Goal: Navigation & Orientation: Find specific page/section

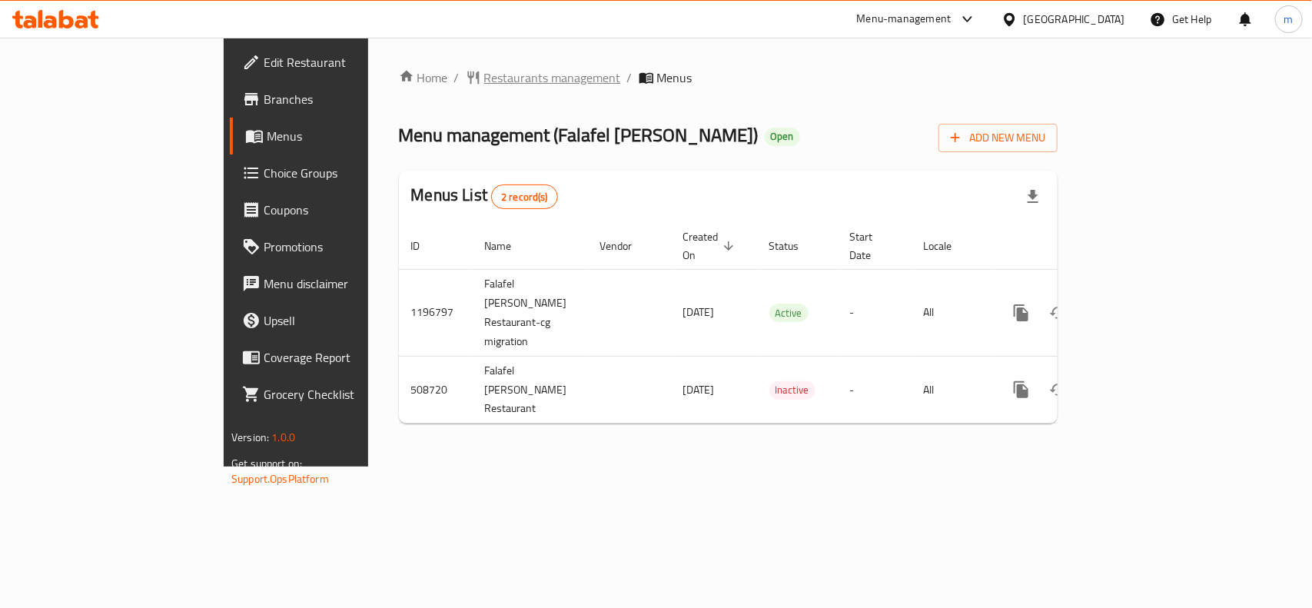
click at [484, 78] on span "Restaurants management" at bounding box center [552, 77] width 137 height 18
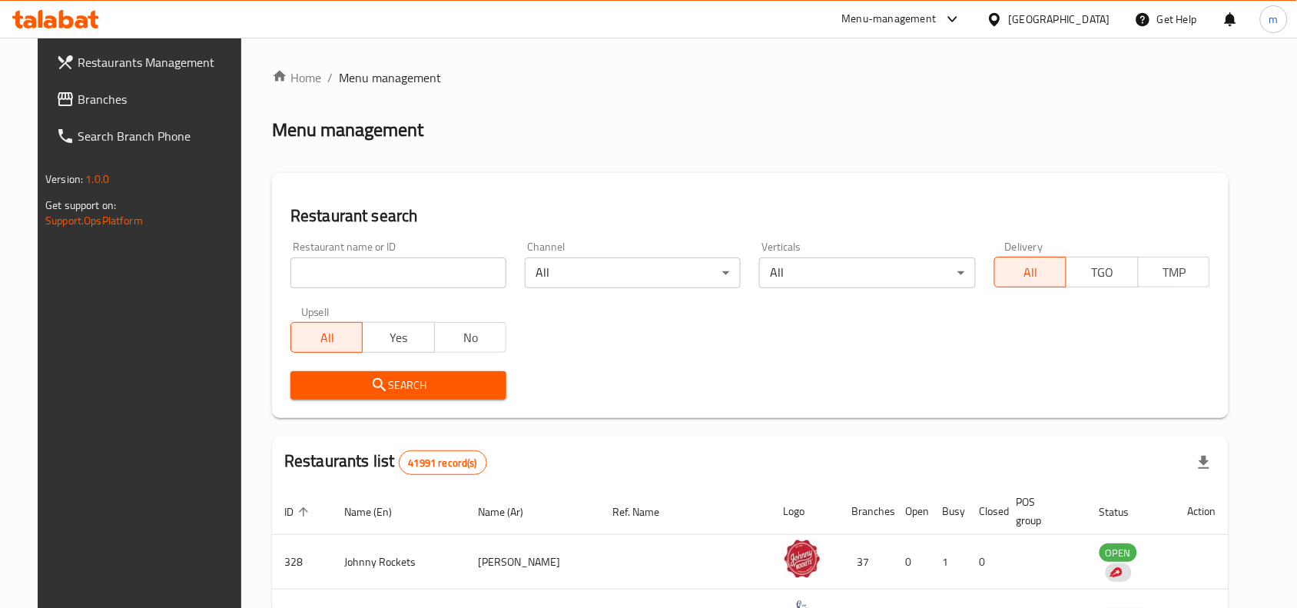
click at [78, 106] on span "Branches" at bounding box center [160, 99] width 164 height 18
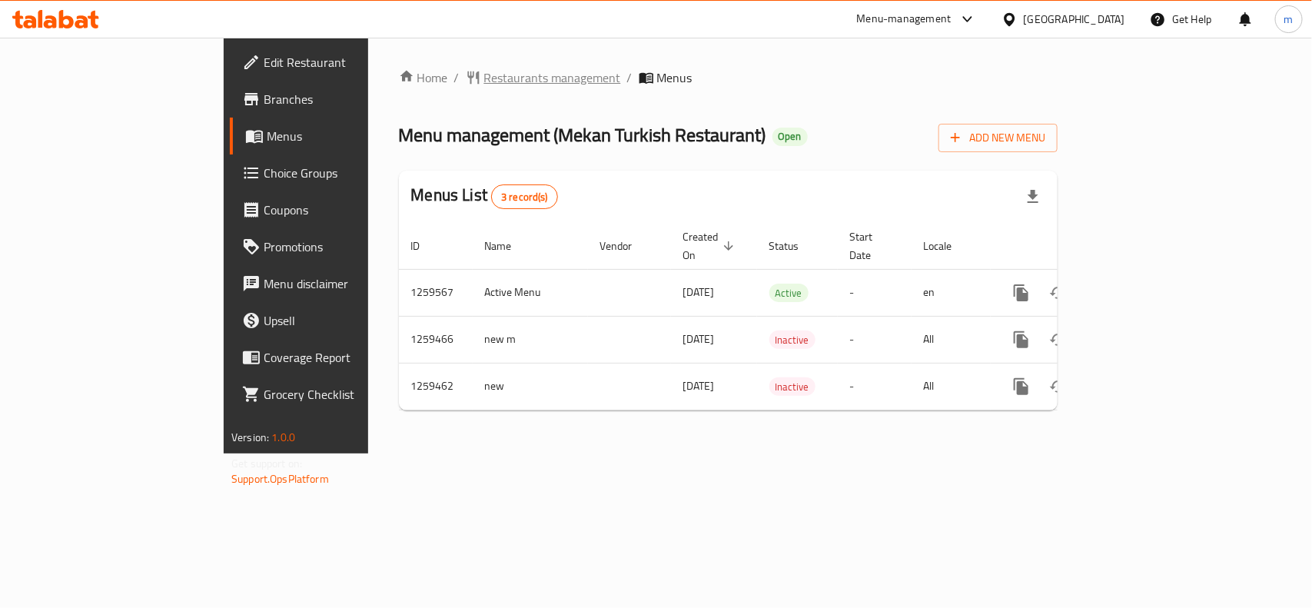
click at [484, 79] on span "Restaurants management" at bounding box center [552, 77] width 137 height 18
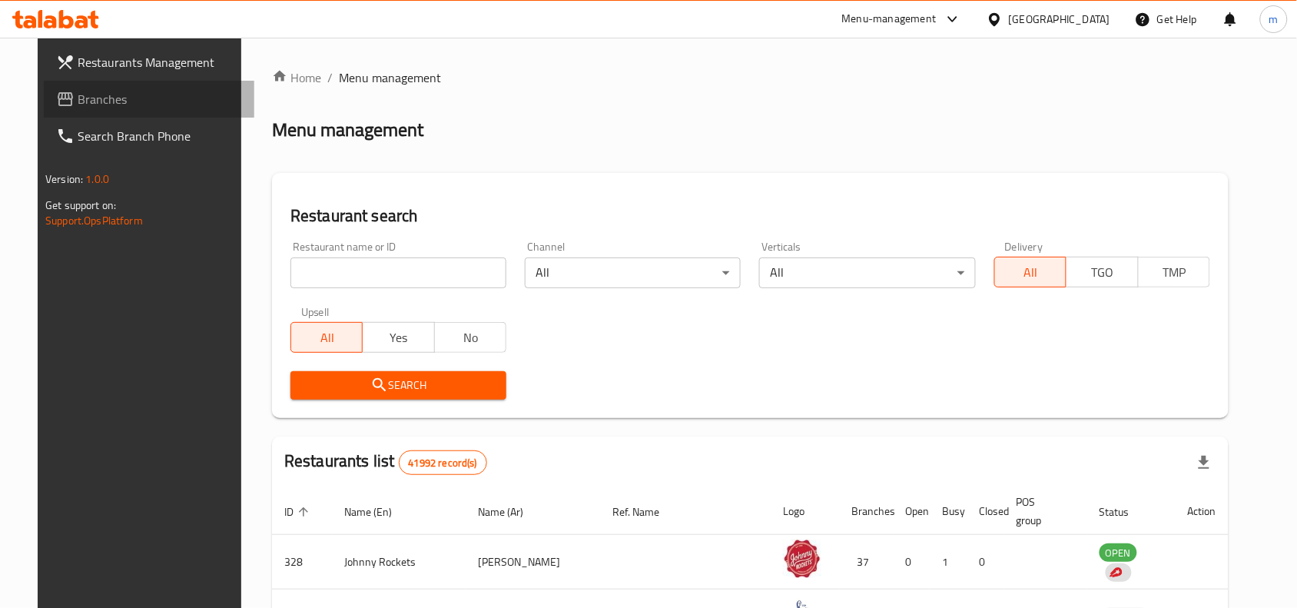
click at [78, 102] on span "Branches" at bounding box center [160, 99] width 164 height 18
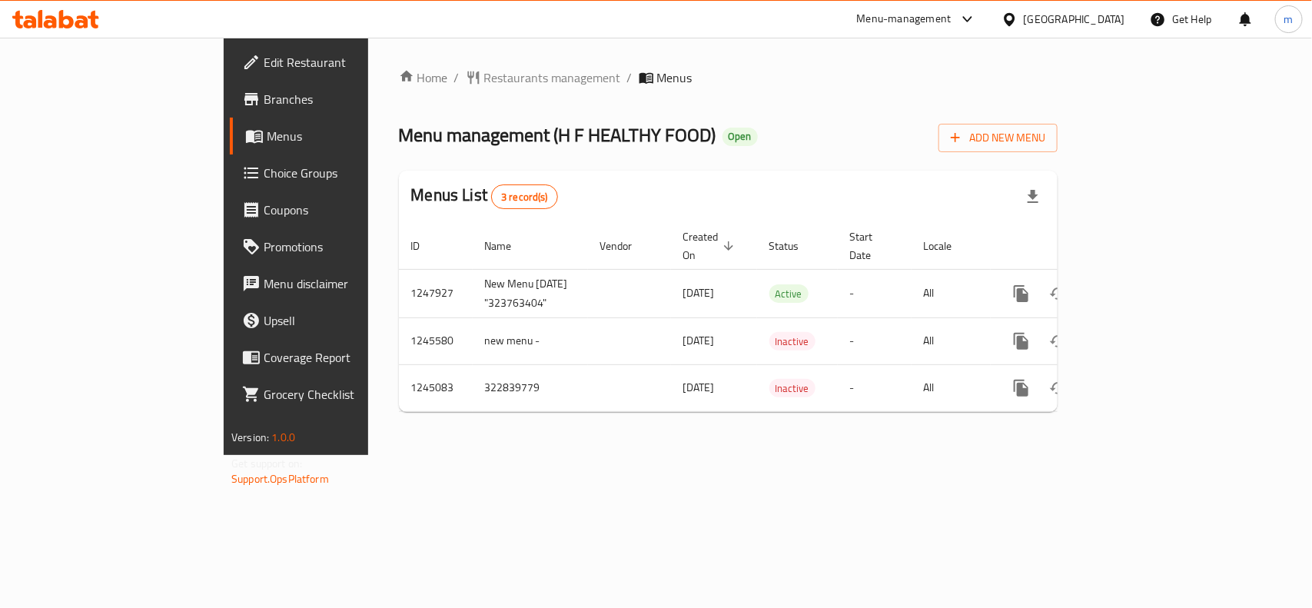
click at [1059, 13] on div "[GEOGRAPHIC_DATA]" at bounding box center [1073, 19] width 101 height 17
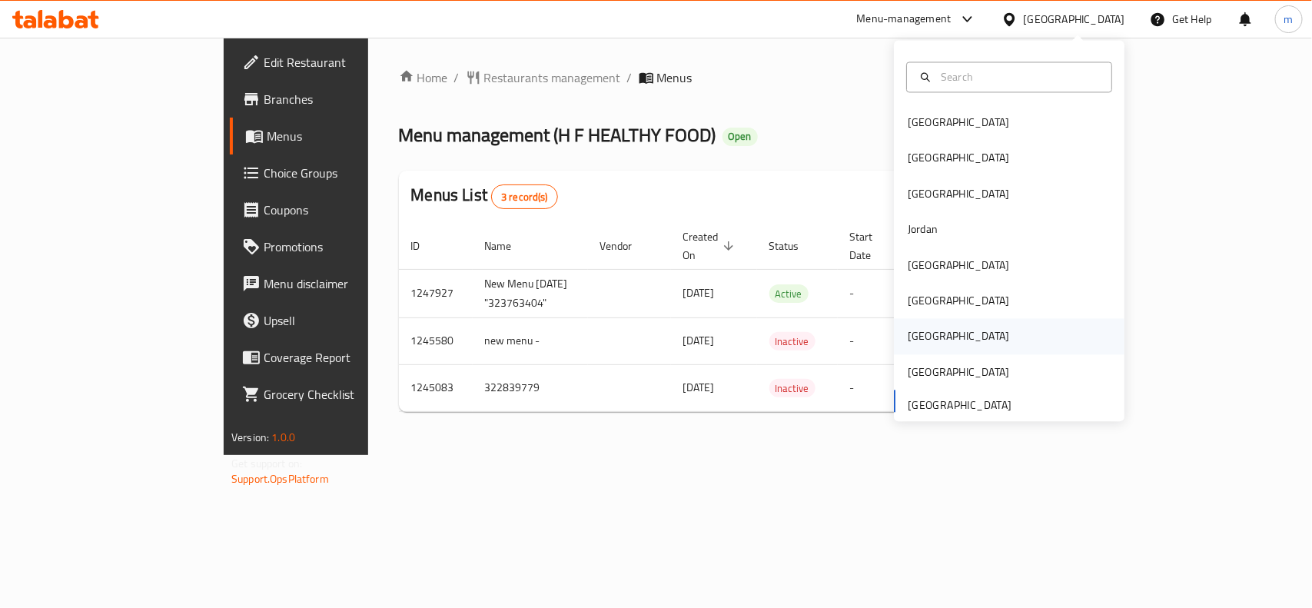
click at [917, 338] on div "Qatar" at bounding box center [957, 336] width 101 height 17
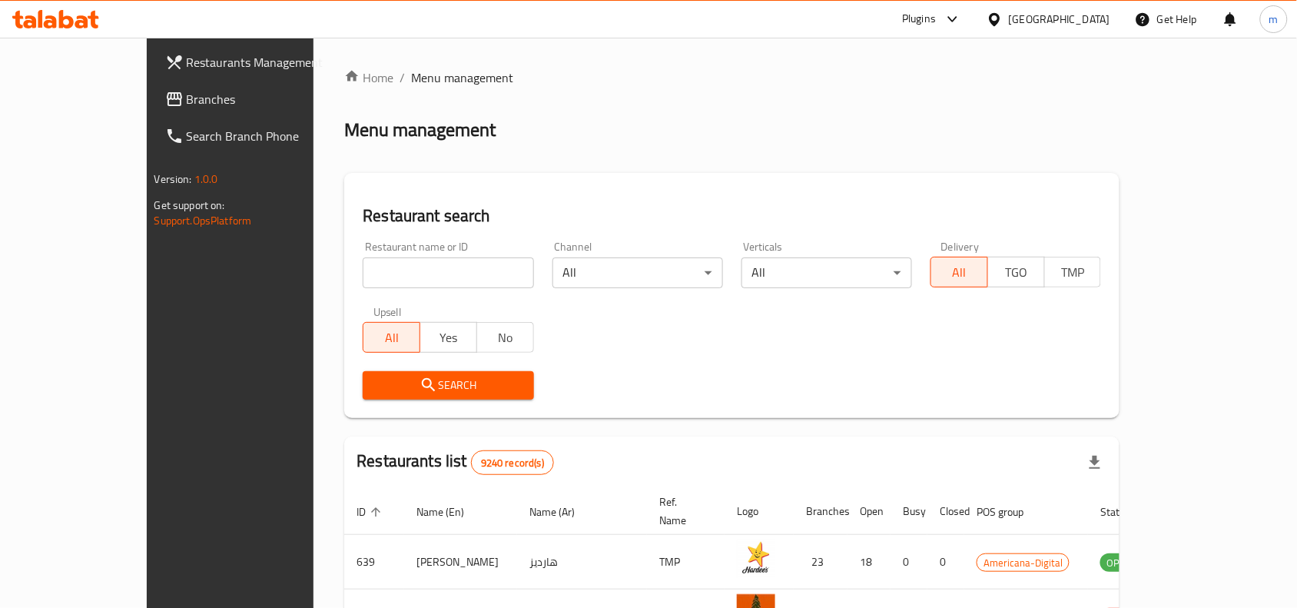
click at [187, 91] on span "Branches" at bounding box center [269, 99] width 164 height 18
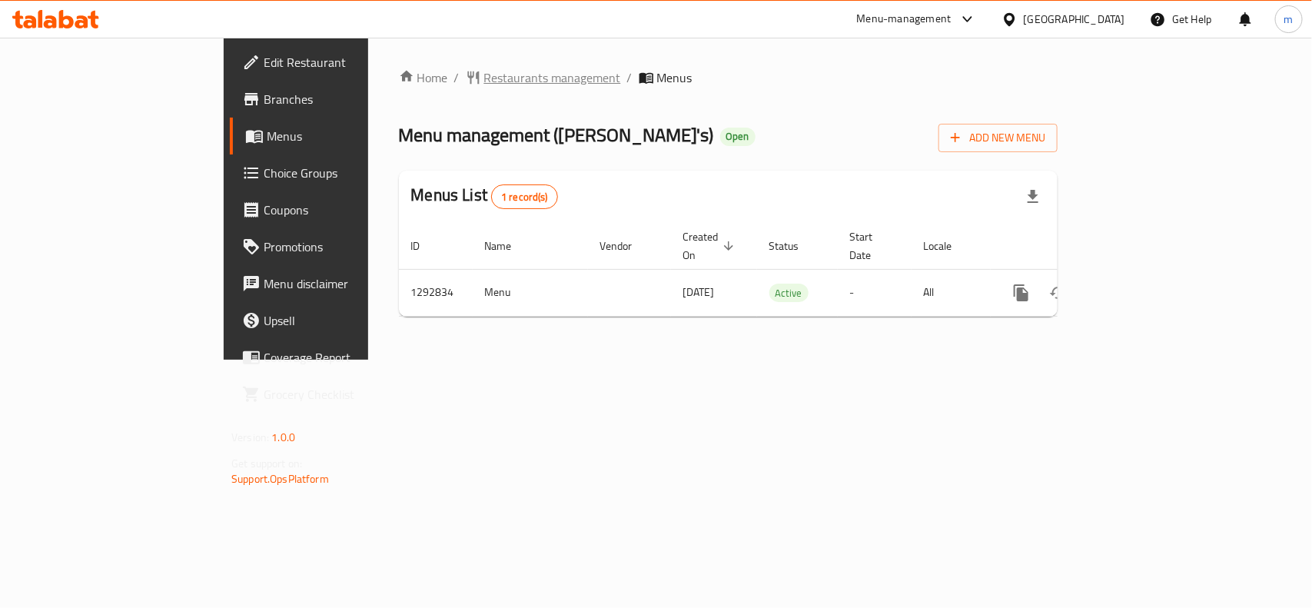
click at [484, 71] on span "Restaurants management" at bounding box center [552, 77] width 137 height 18
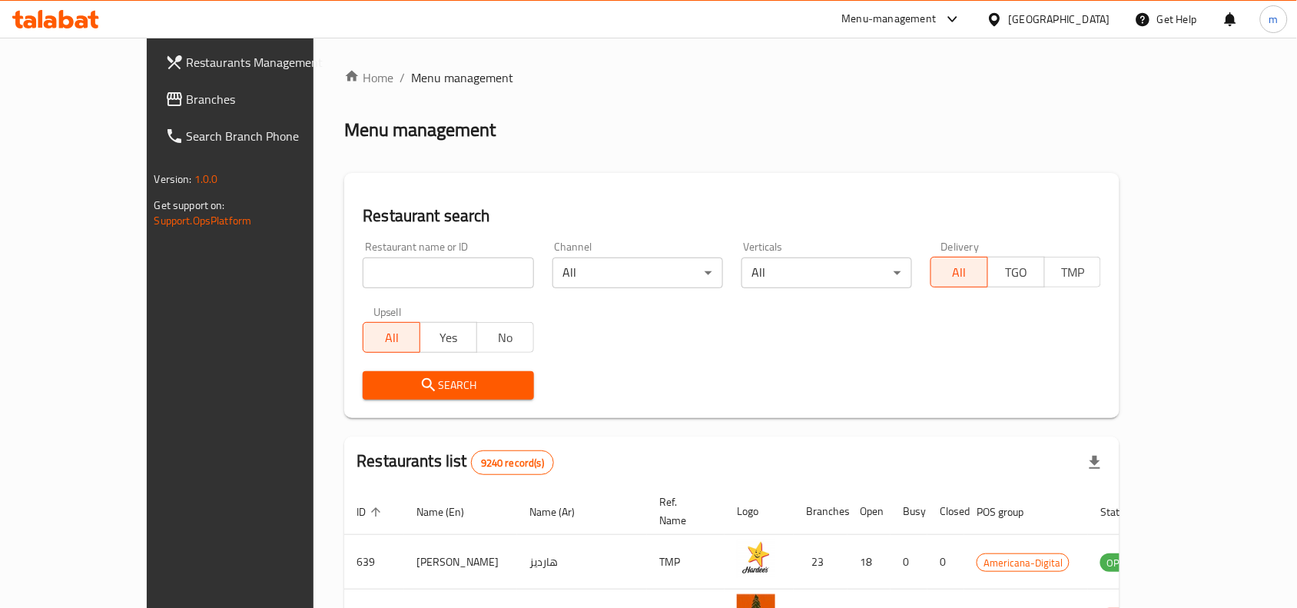
click at [353, 289] on div "Restaurant name or ID Restaurant name or ID" at bounding box center [447, 264] width 189 height 65
click at [363, 267] on input "search" at bounding box center [448, 272] width 171 height 31
paste input "699254"
type input "699254"
click button "Search" at bounding box center [448, 385] width 171 height 28
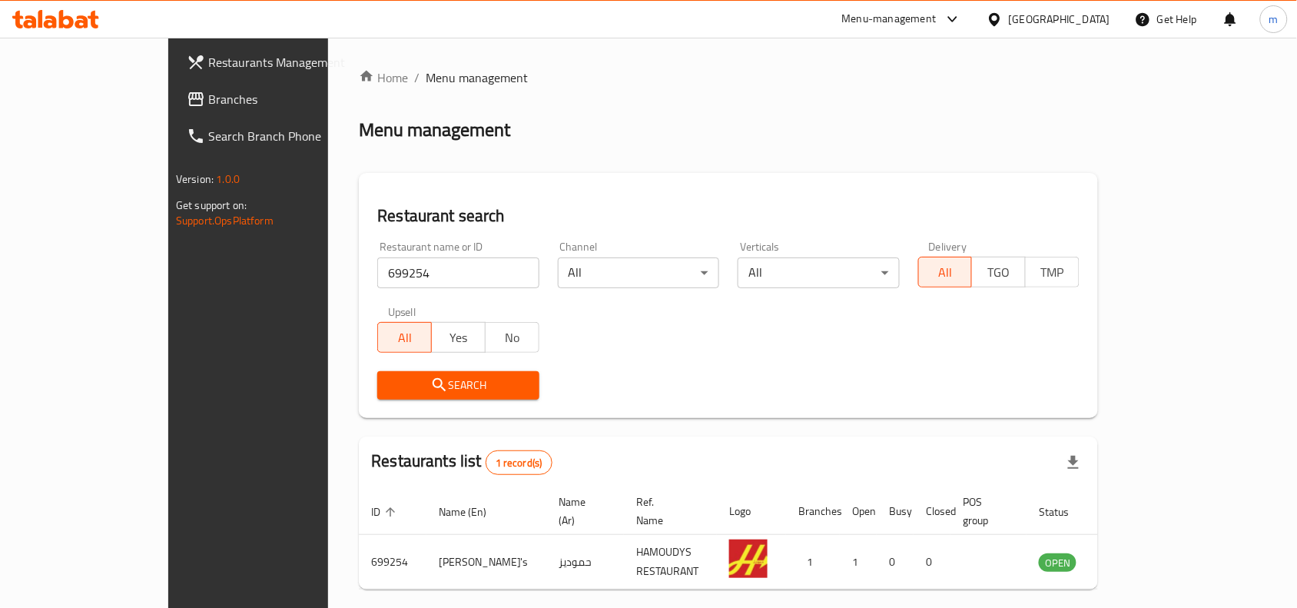
click at [1089, 12] on div "[GEOGRAPHIC_DATA]" at bounding box center [1059, 19] width 101 height 17
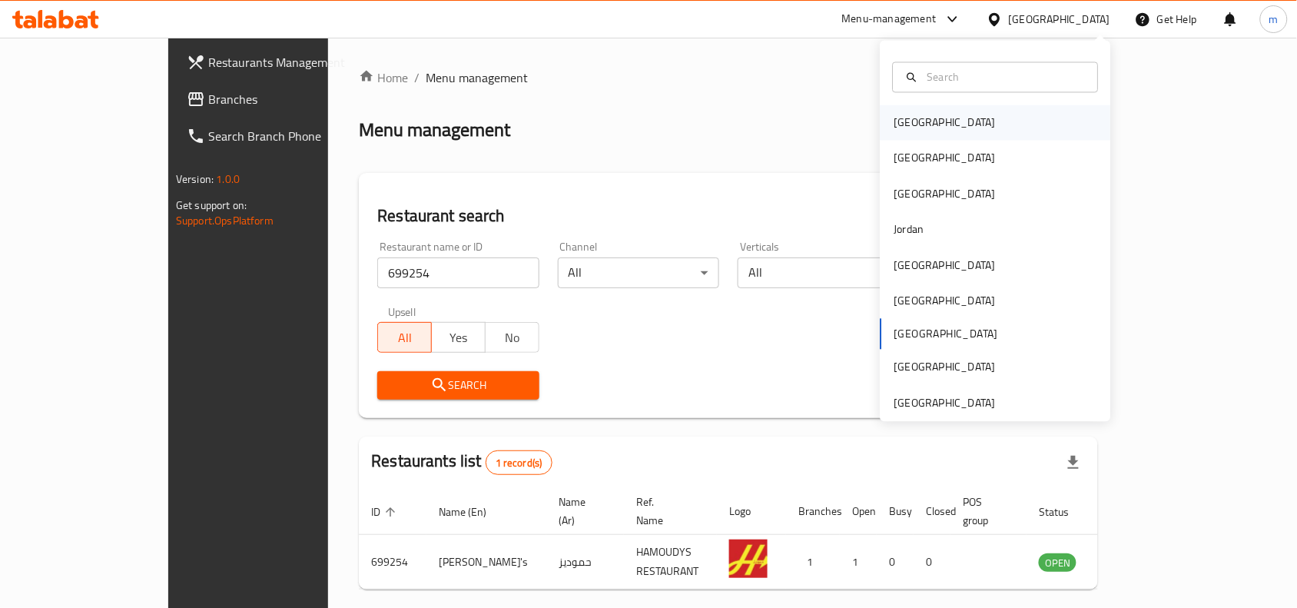
click at [928, 119] on div "[GEOGRAPHIC_DATA]" at bounding box center [996, 122] width 231 height 35
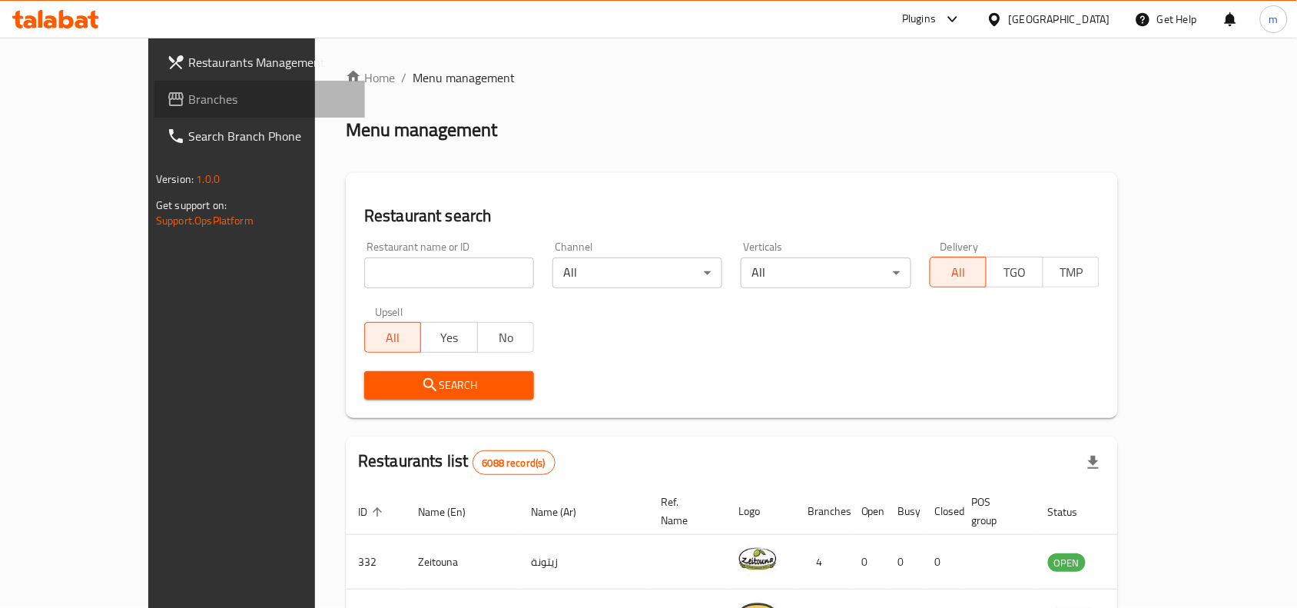
click at [154, 83] on link "Branches" at bounding box center [259, 99] width 211 height 37
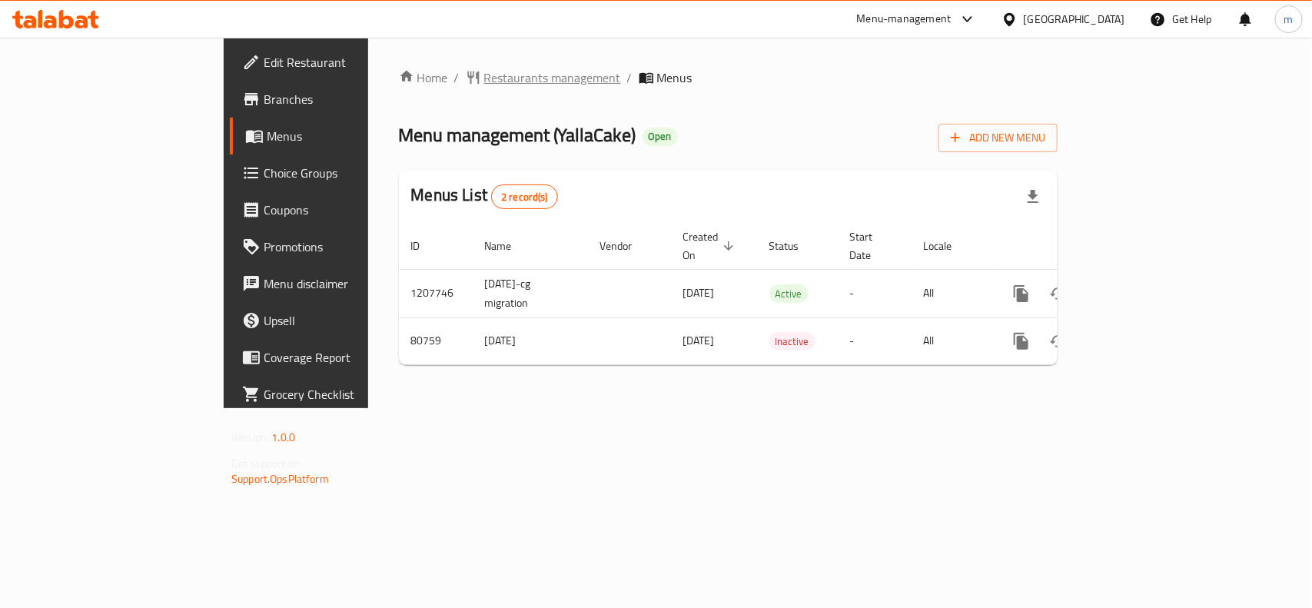
click at [484, 75] on span "Restaurants management" at bounding box center [552, 77] width 137 height 18
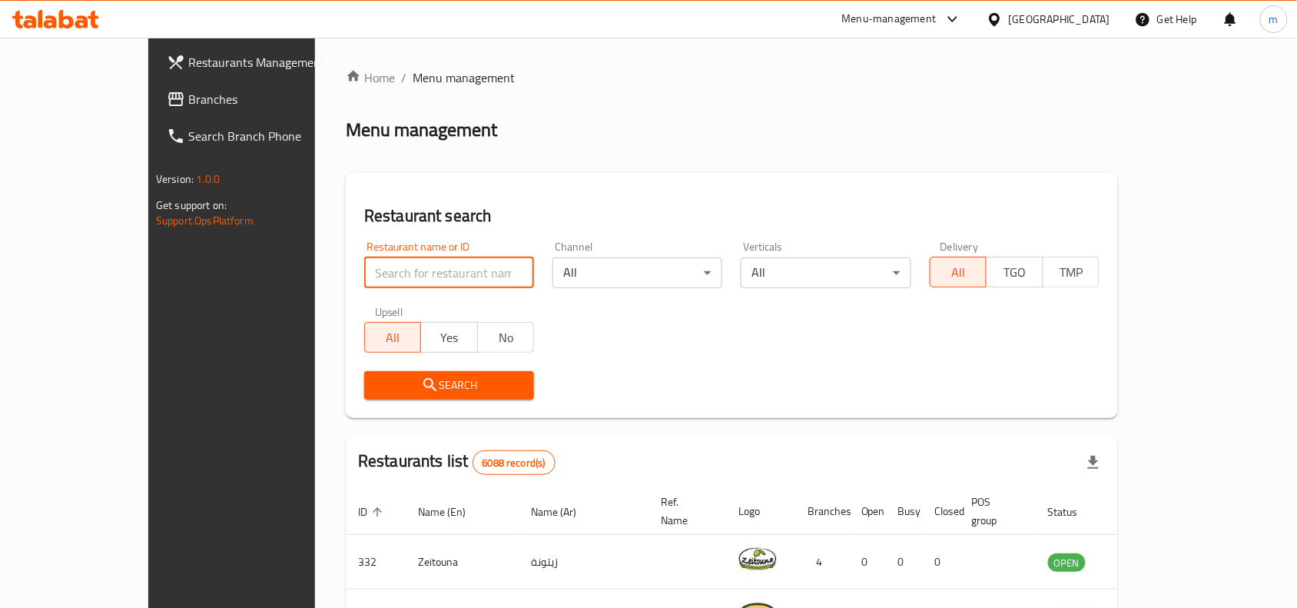
click at [364, 267] on input "search" at bounding box center [449, 272] width 170 height 31
paste input "600395"
type input "600395"
click button "Search" at bounding box center [449, 385] width 170 height 28
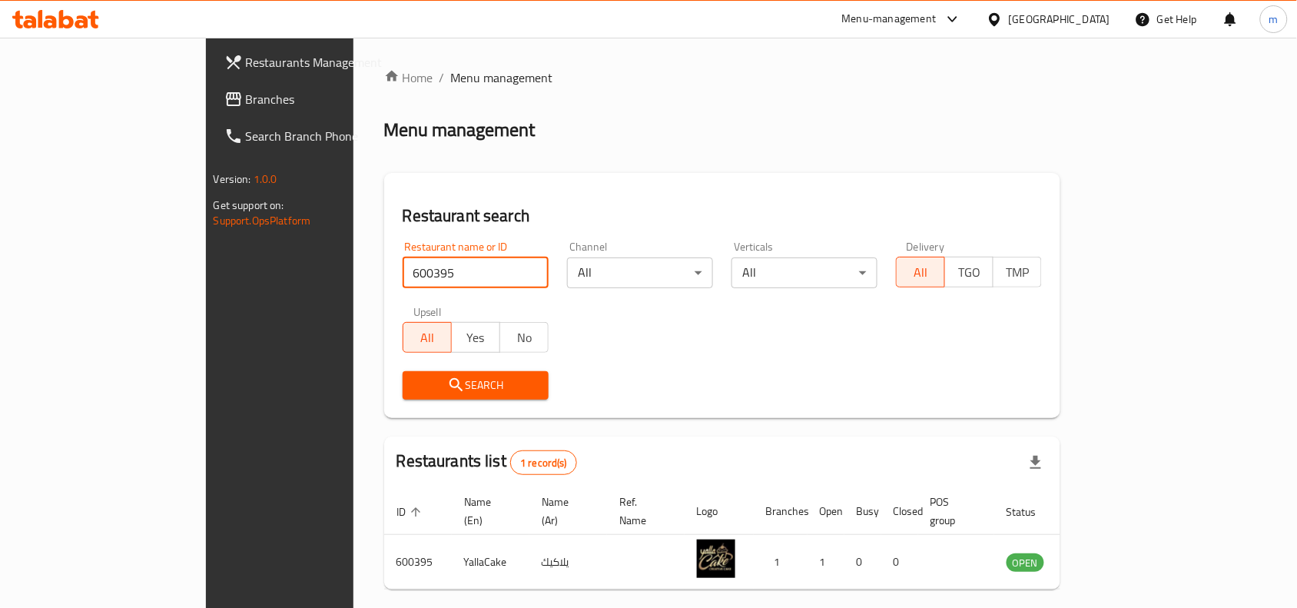
scroll to position [48, 0]
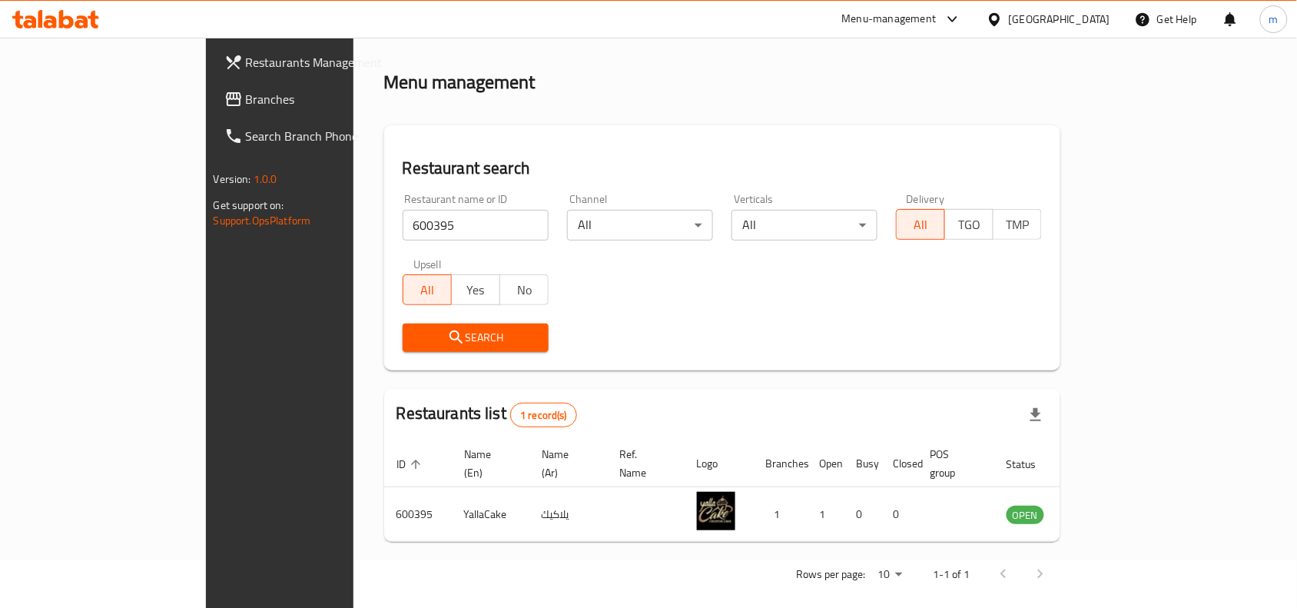
click at [1100, 18] on div "Bahrain" at bounding box center [1059, 19] width 101 height 17
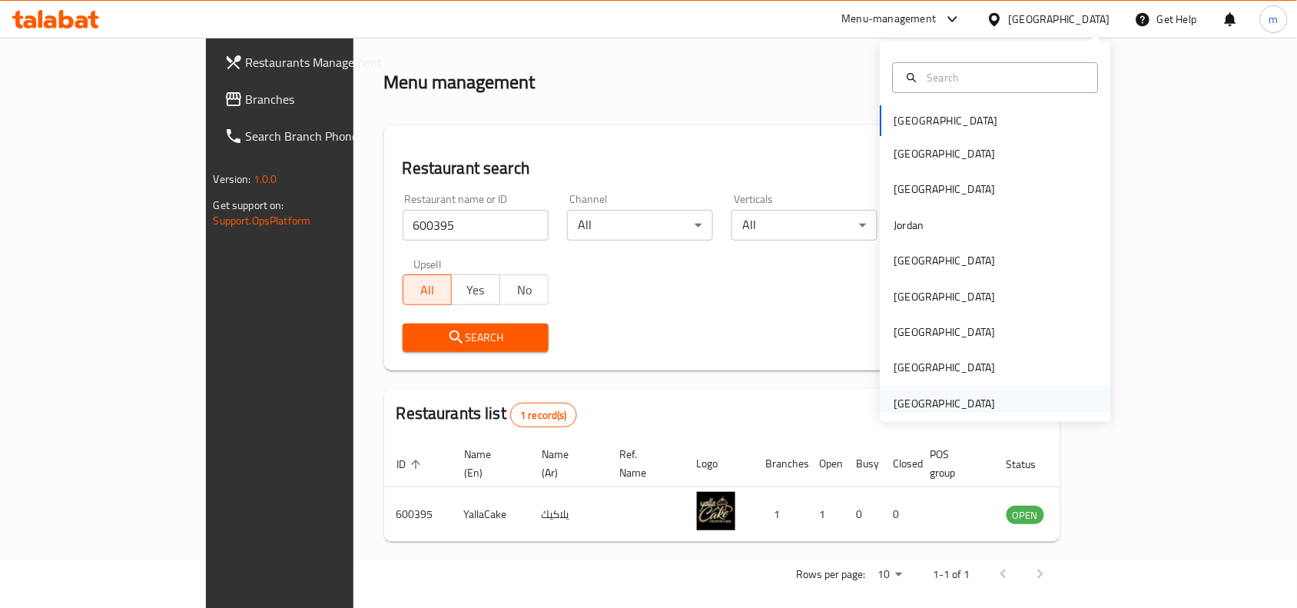
click at [904, 404] on div "[GEOGRAPHIC_DATA]" at bounding box center [944, 403] width 101 height 17
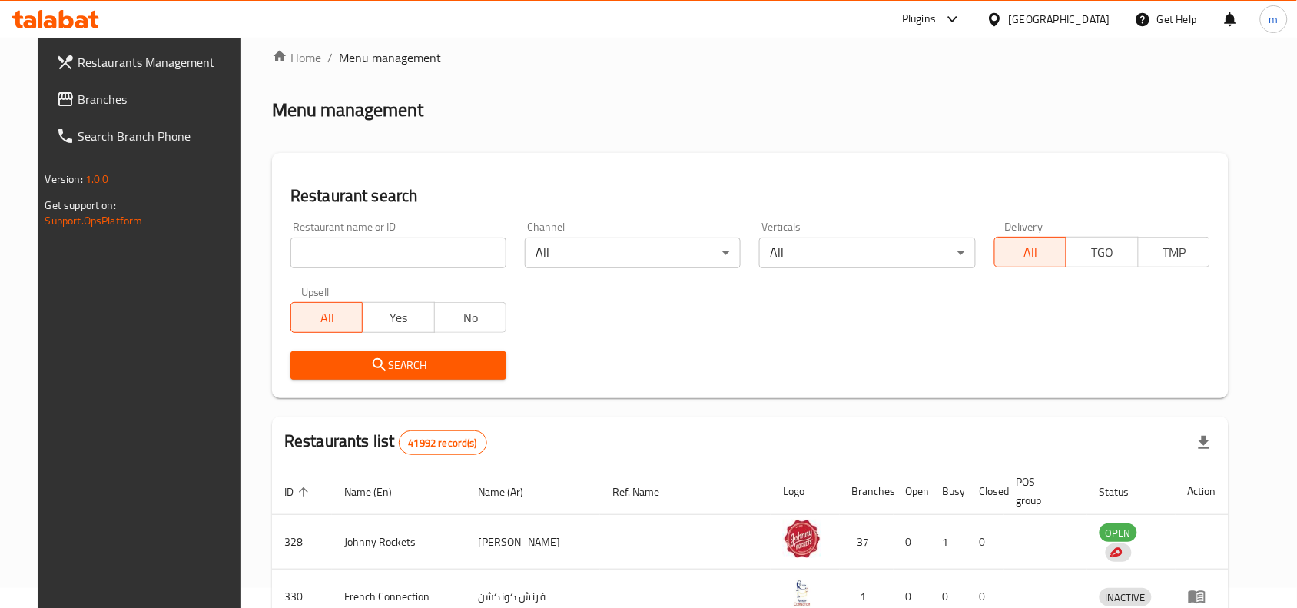
scroll to position [48, 0]
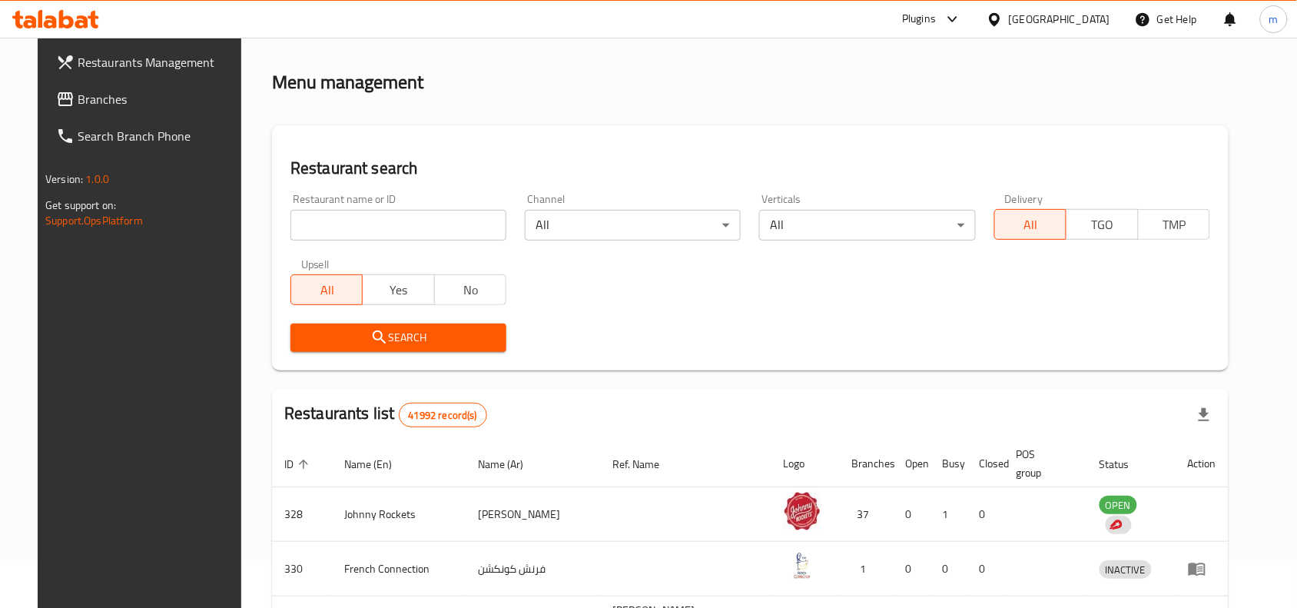
click at [89, 88] on link "Branches" at bounding box center [149, 99] width 211 height 37
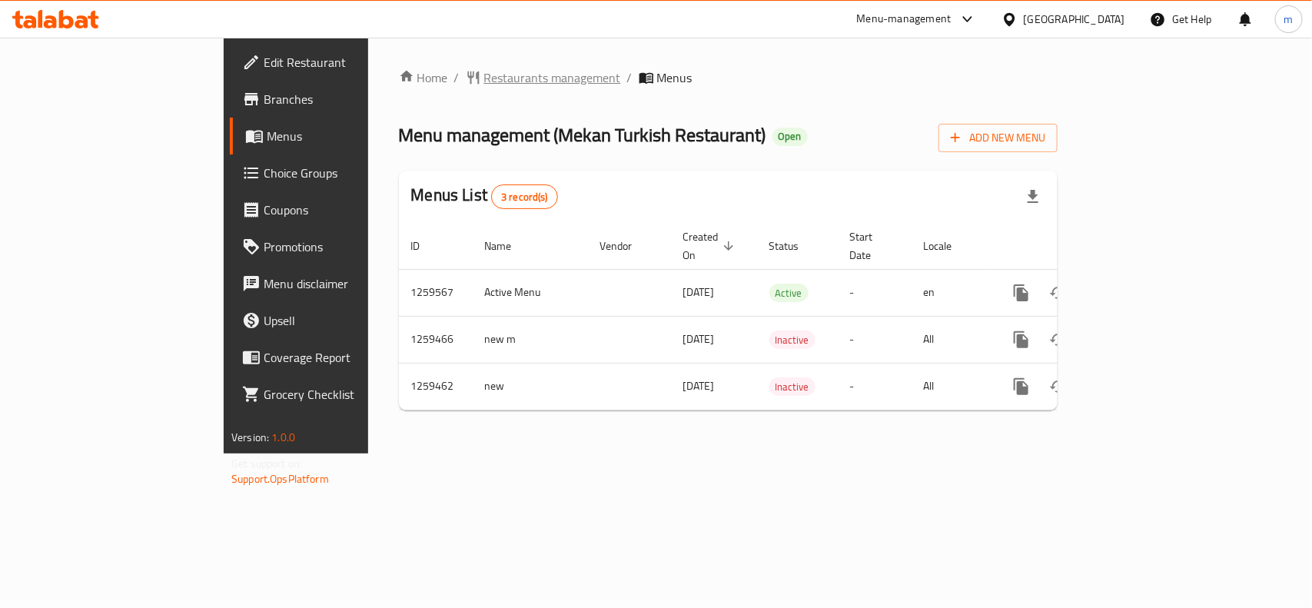
click at [484, 78] on span "Restaurants management" at bounding box center [552, 77] width 137 height 18
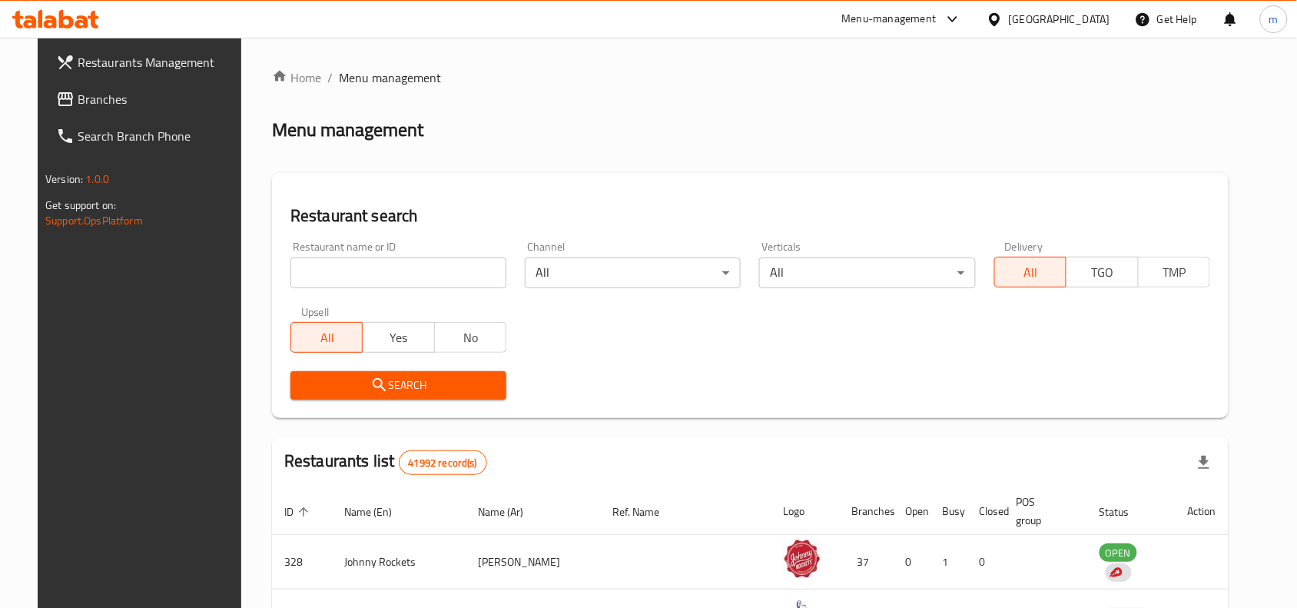
drag, startPoint x: 71, startPoint y: 94, endPoint x: 25, endPoint y: 98, distance: 46.3
click at [78, 94] on span "Branches" at bounding box center [160, 99] width 164 height 18
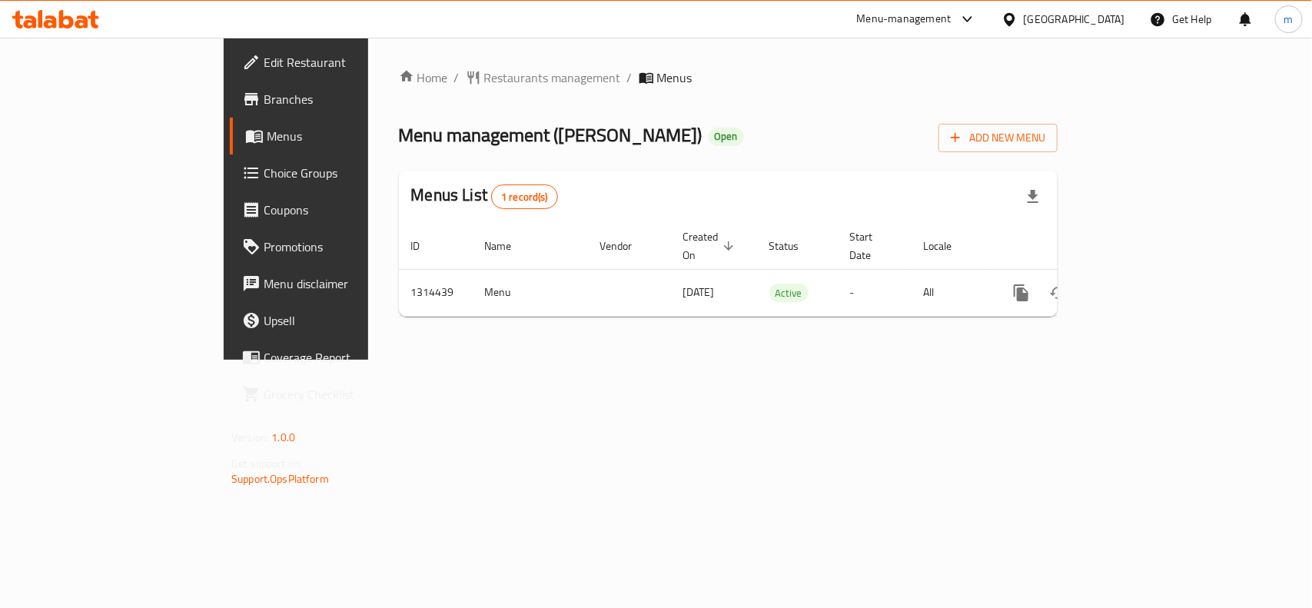
click at [1043, 12] on div "[GEOGRAPHIC_DATA]" at bounding box center [1073, 19] width 101 height 17
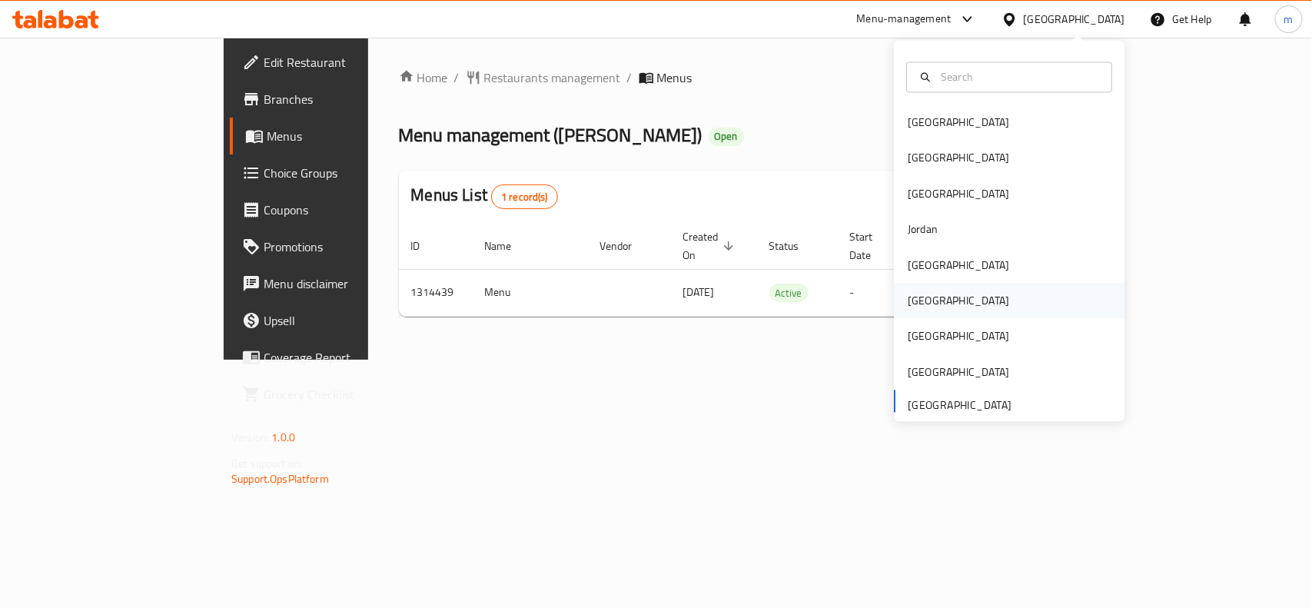
click at [926, 310] on div "Oman" at bounding box center [958, 301] width 126 height 35
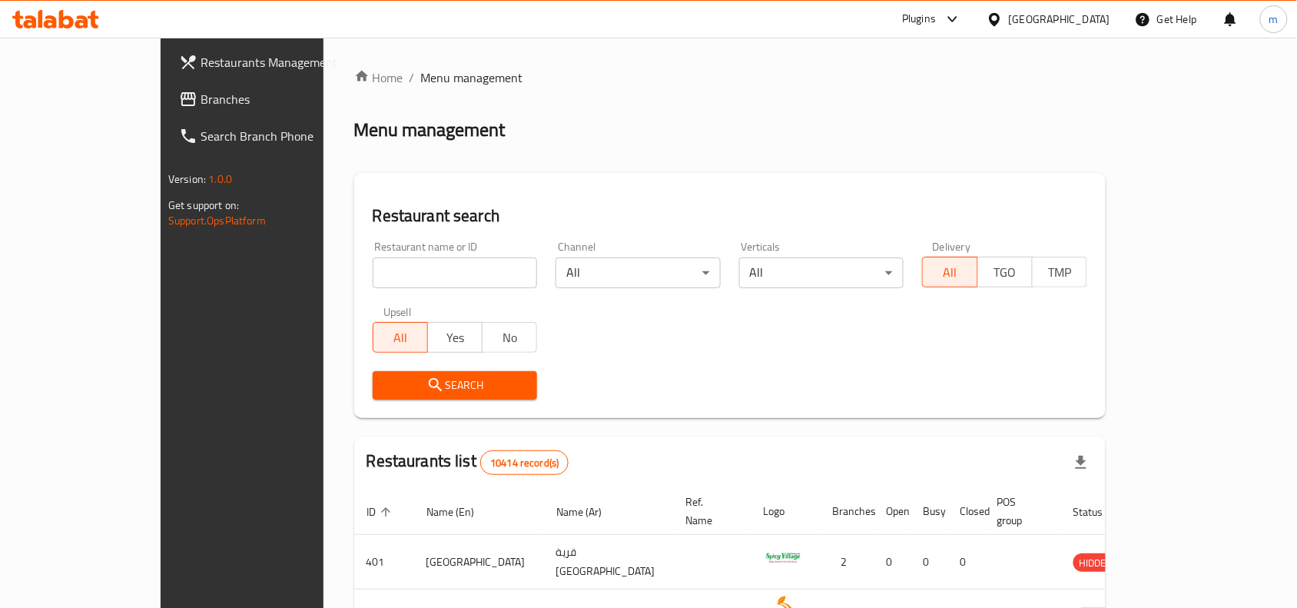
click at [201, 93] on span "Branches" at bounding box center [283, 99] width 164 height 18
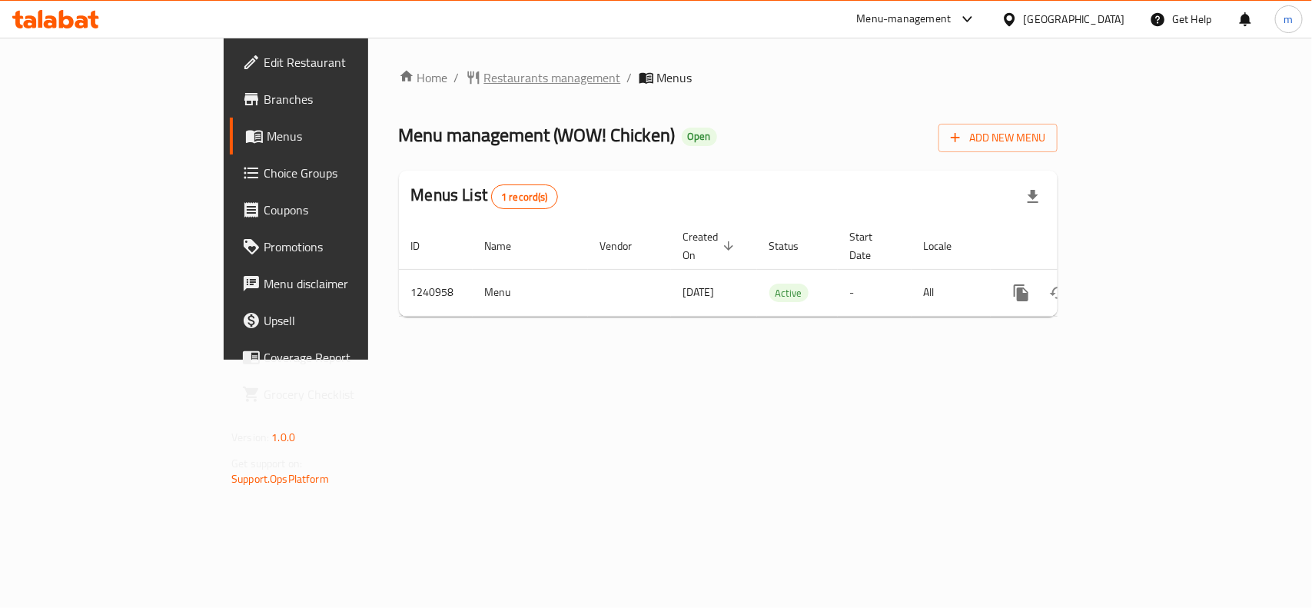
click at [484, 85] on span "Restaurants management" at bounding box center [552, 77] width 137 height 18
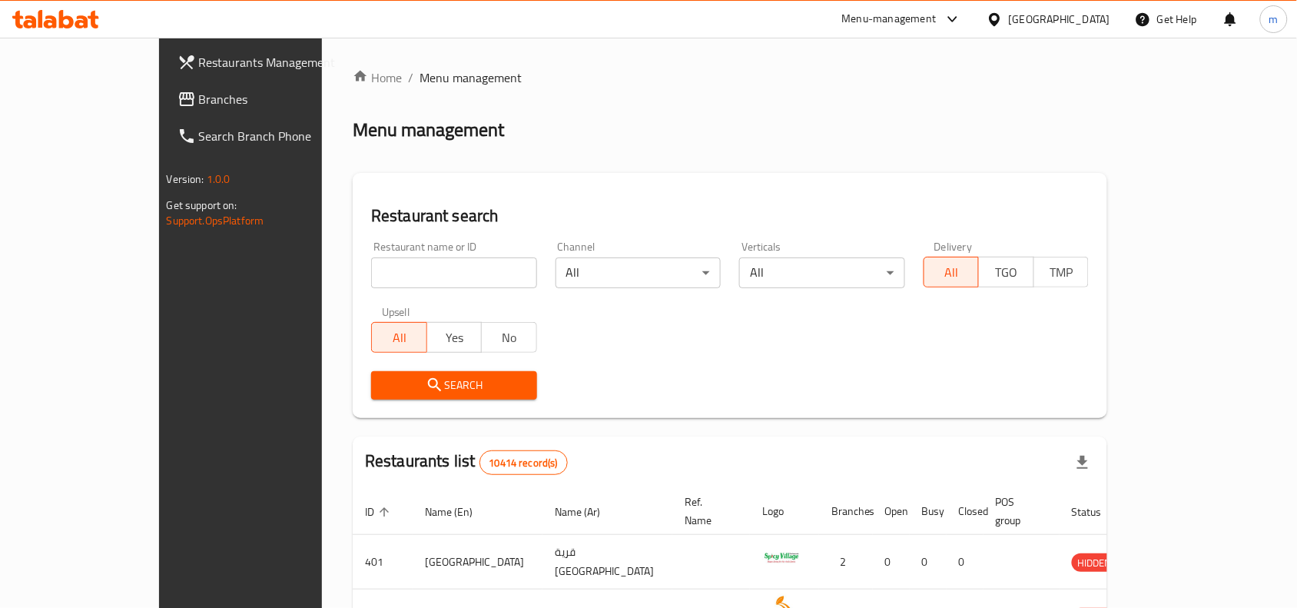
click at [371, 267] on input "search" at bounding box center [454, 272] width 166 height 31
paste input "680523"
type input "680523"
click button "Search" at bounding box center [454, 385] width 166 height 28
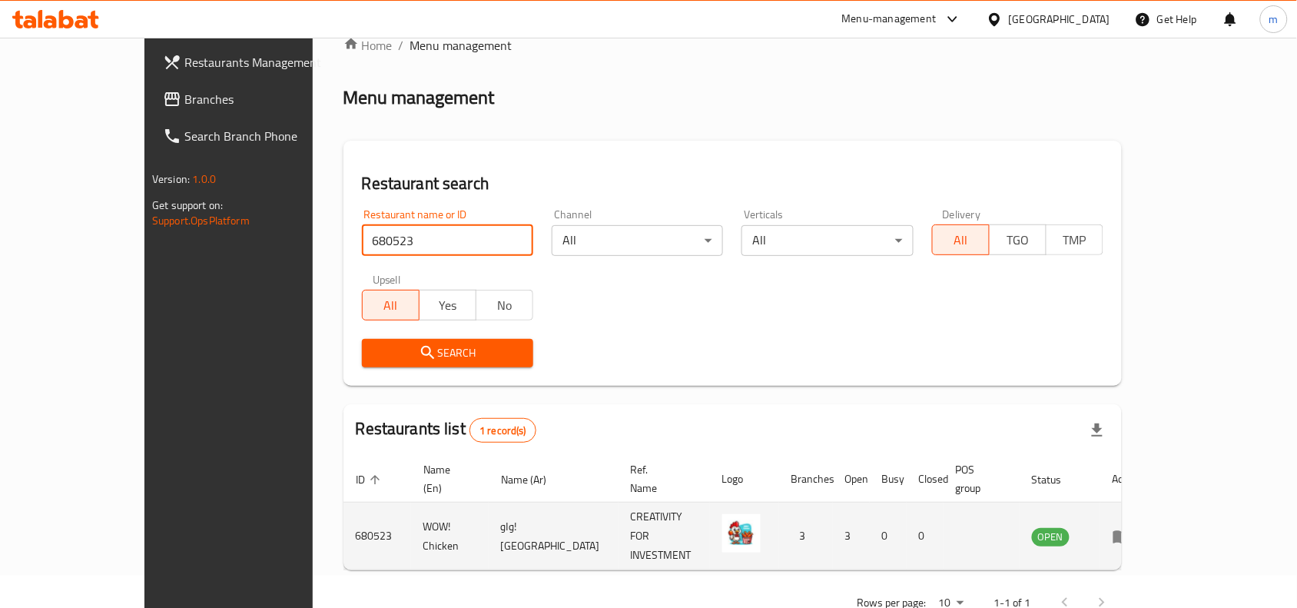
scroll to position [48, 0]
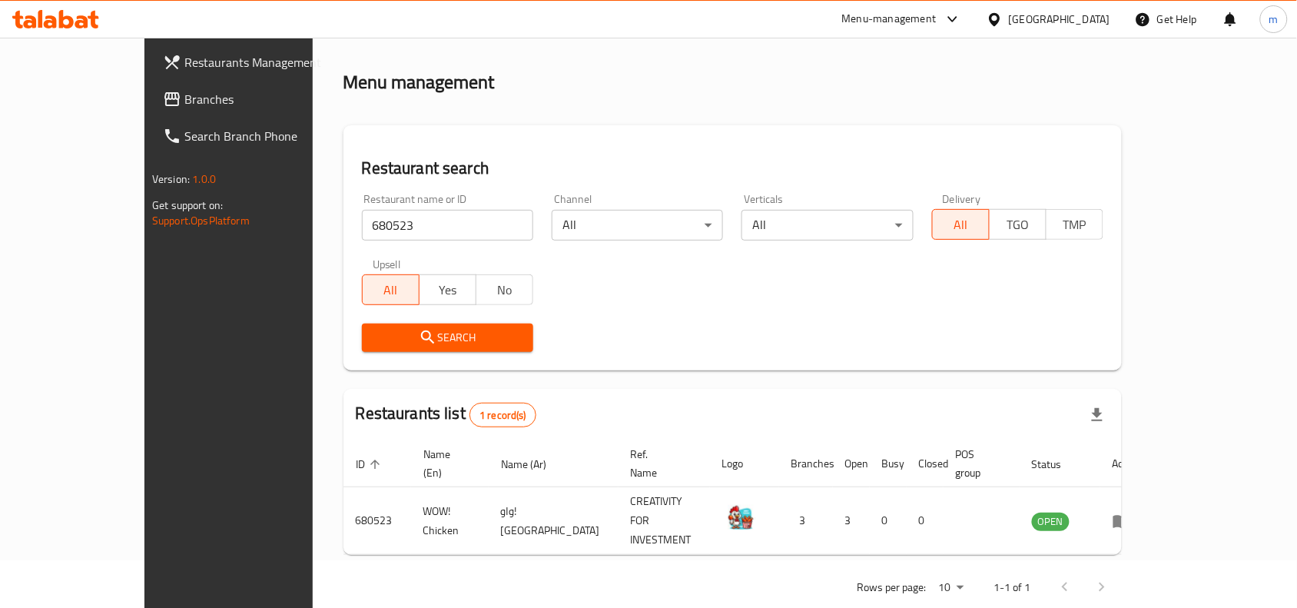
click at [1003, 17] on icon at bounding box center [995, 20] width 16 height 16
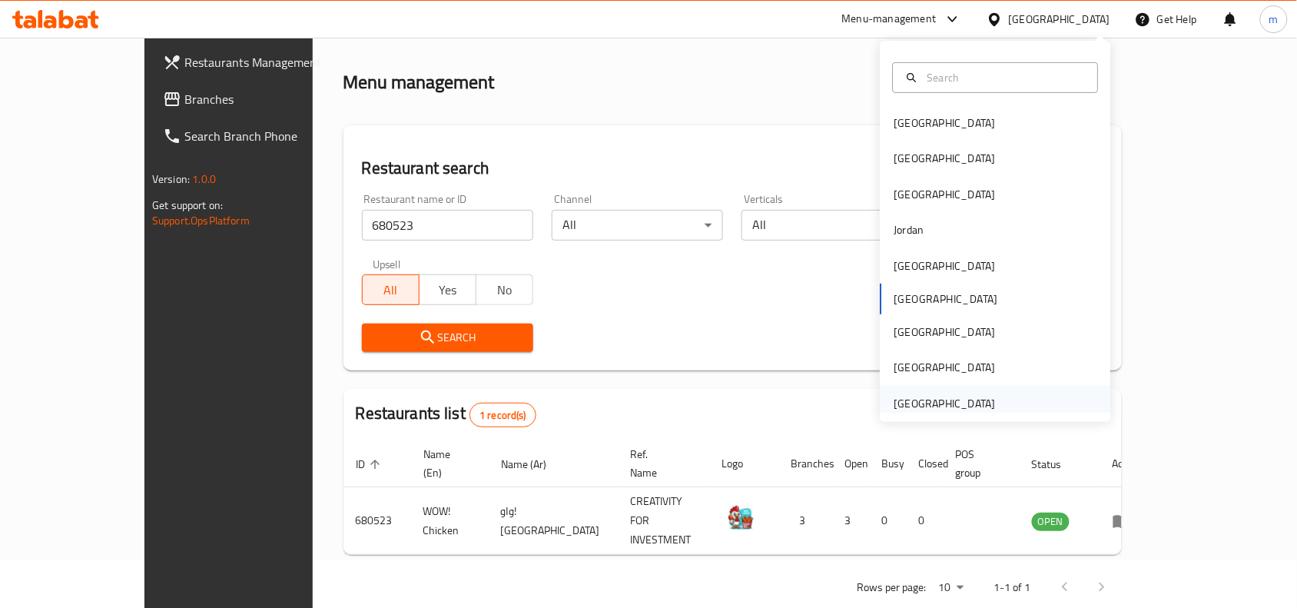
click at [954, 401] on div "[GEOGRAPHIC_DATA]" at bounding box center [944, 403] width 101 height 17
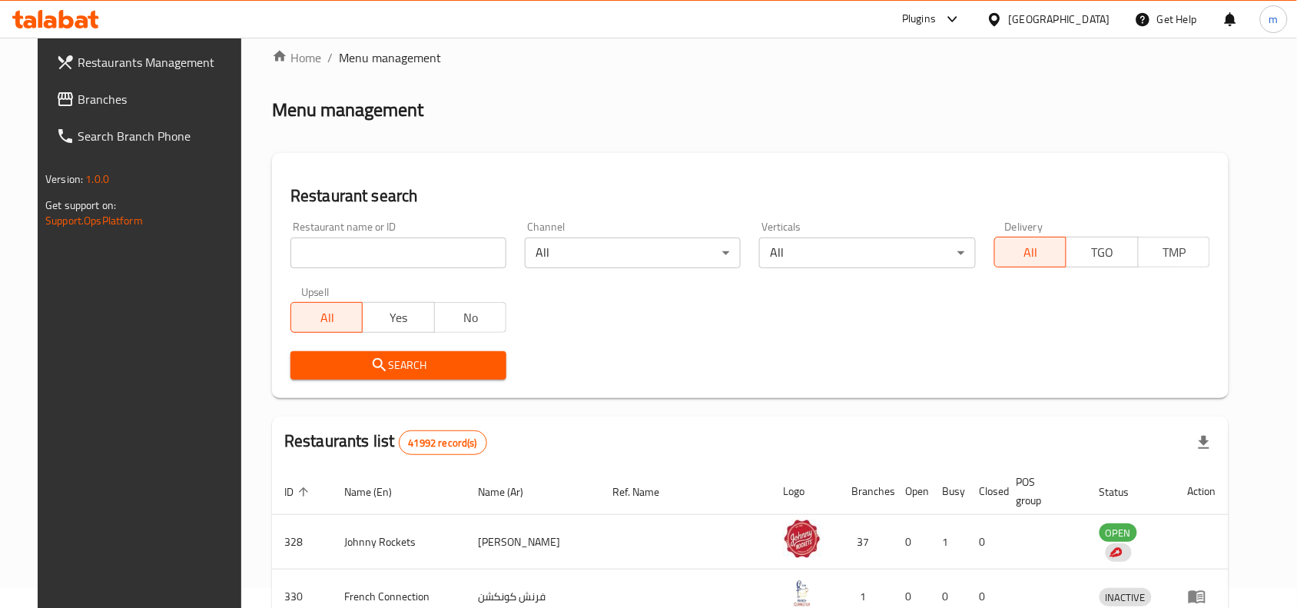
scroll to position [48, 0]
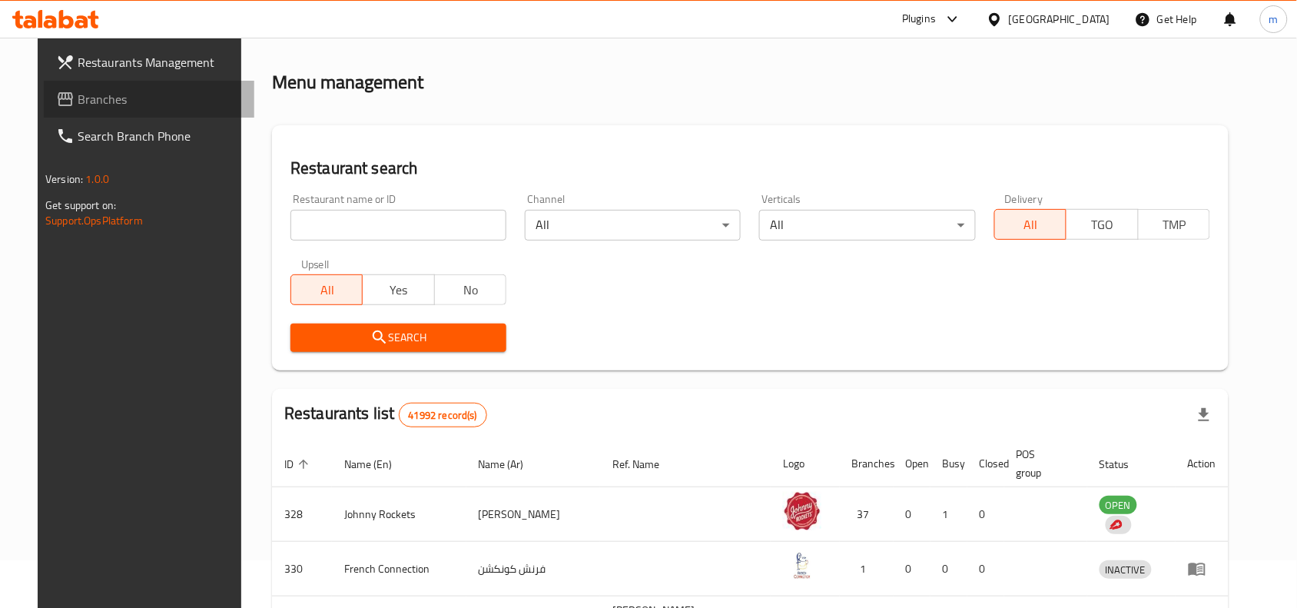
click at [133, 98] on span "Branches" at bounding box center [160, 99] width 164 height 18
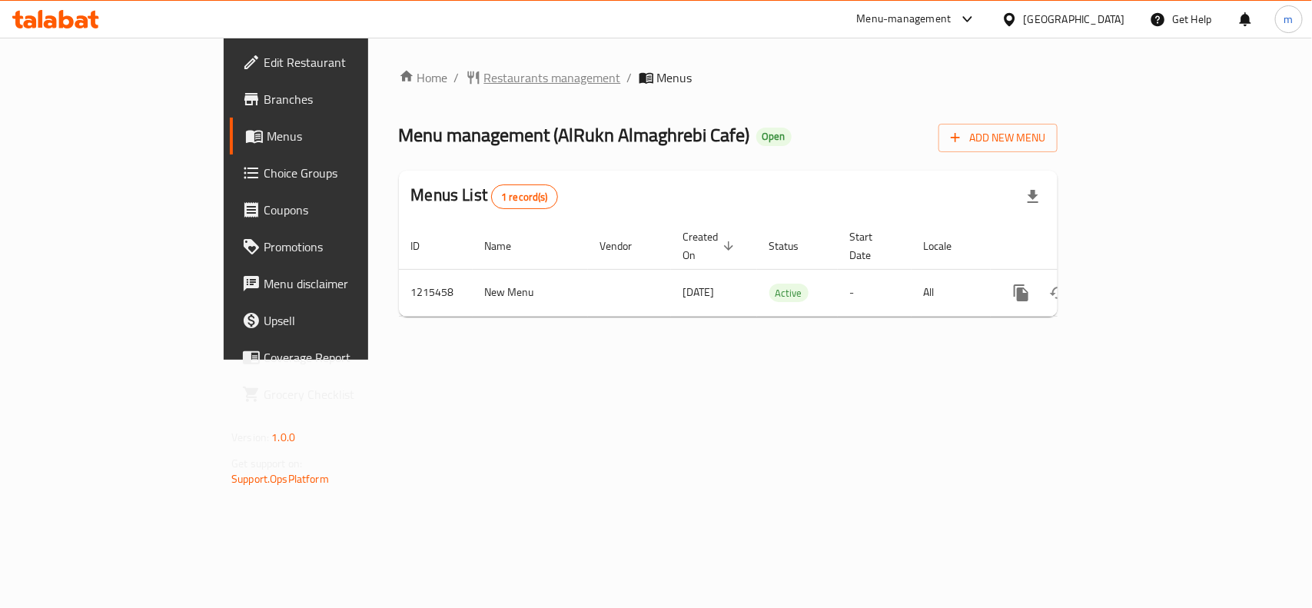
click at [484, 78] on span "Restaurants management" at bounding box center [552, 77] width 137 height 18
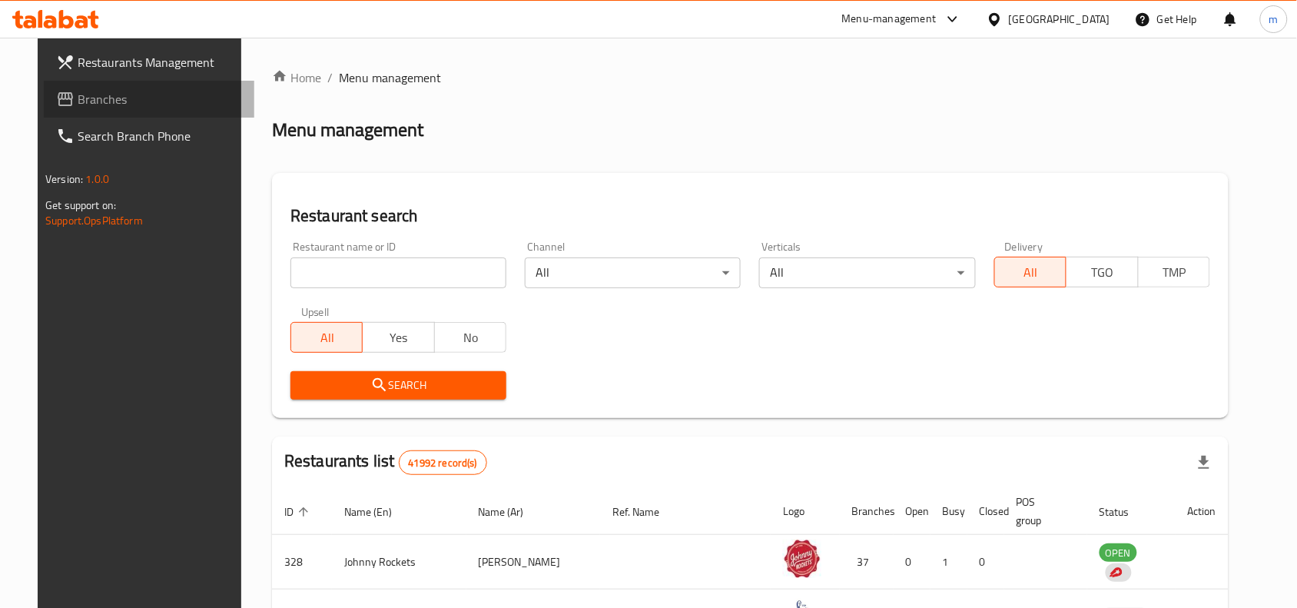
click at [78, 96] on span "Branches" at bounding box center [160, 99] width 164 height 18
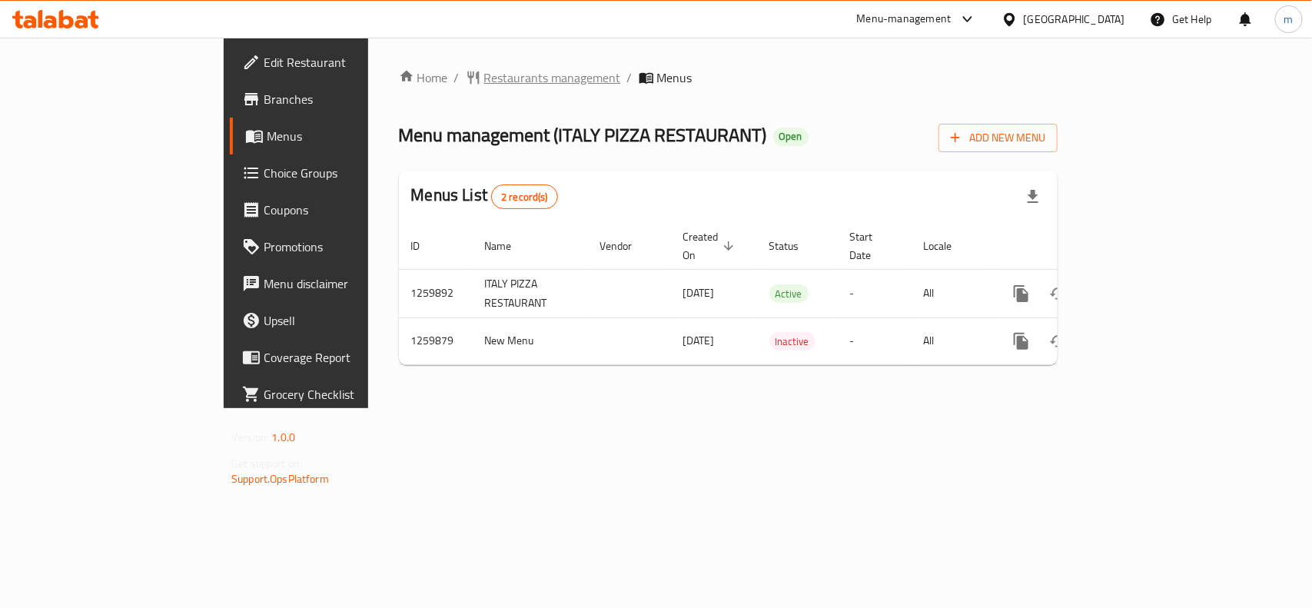
click at [484, 86] on span "Restaurants management" at bounding box center [552, 77] width 137 height 18
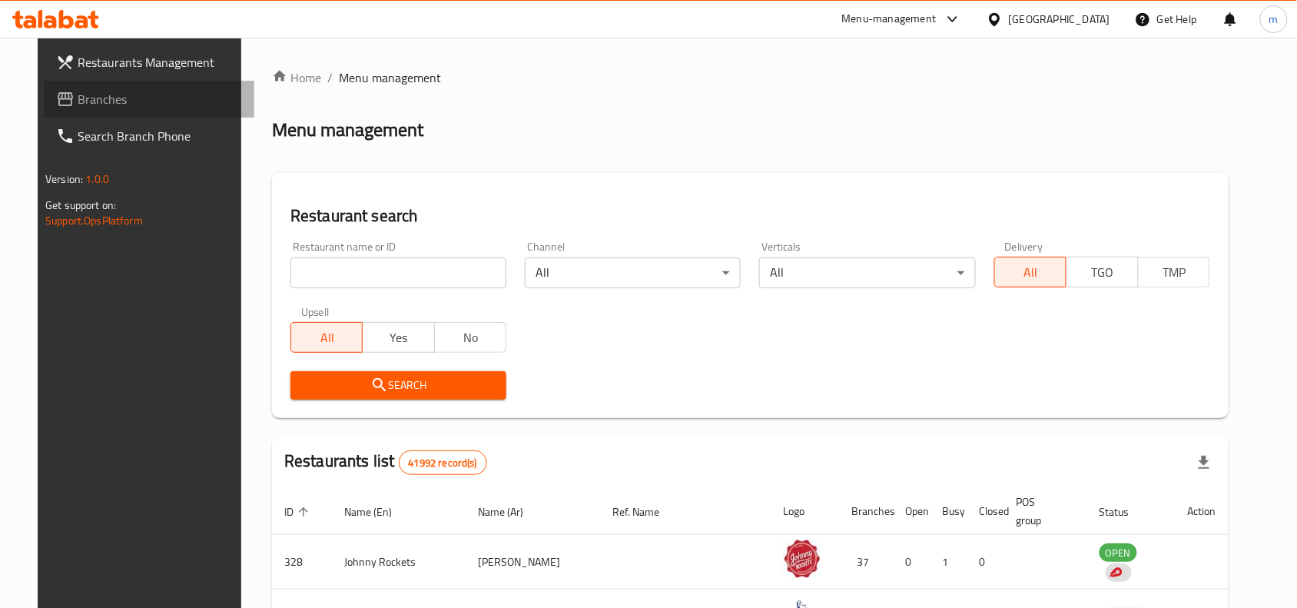
click at [78, 90] on span "Branches" at bounding box center [160, 99] width 164 height 18
